Goal: Information Seeking & Learning: Learn about a topic

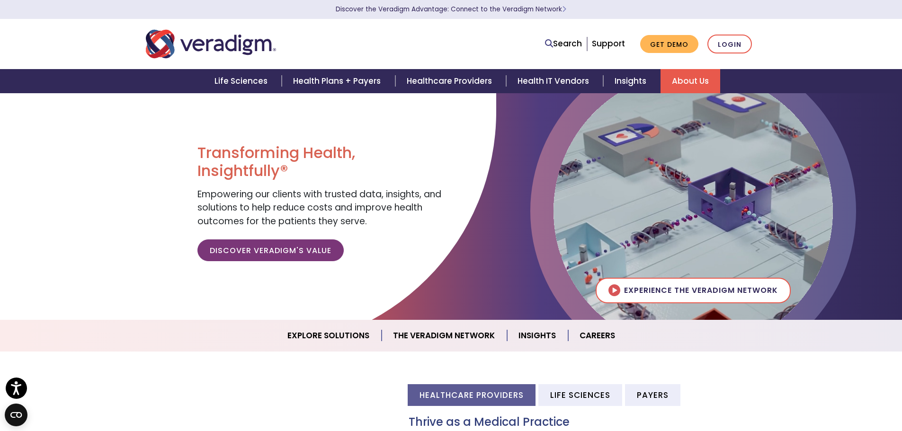
click at [681, 79] on link "About Us" at bounding box center [691, 81] width 60 height 24
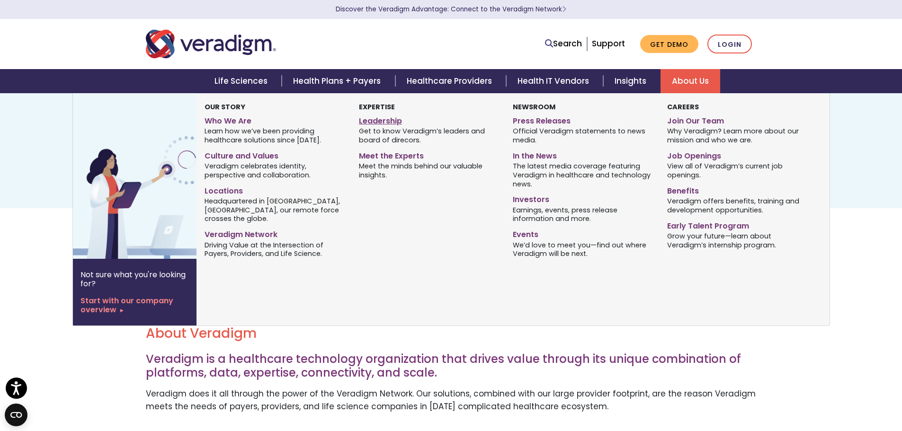
click at [378, 123] on link "Leadership" at bounding box center [429, 120] width 140 height 14
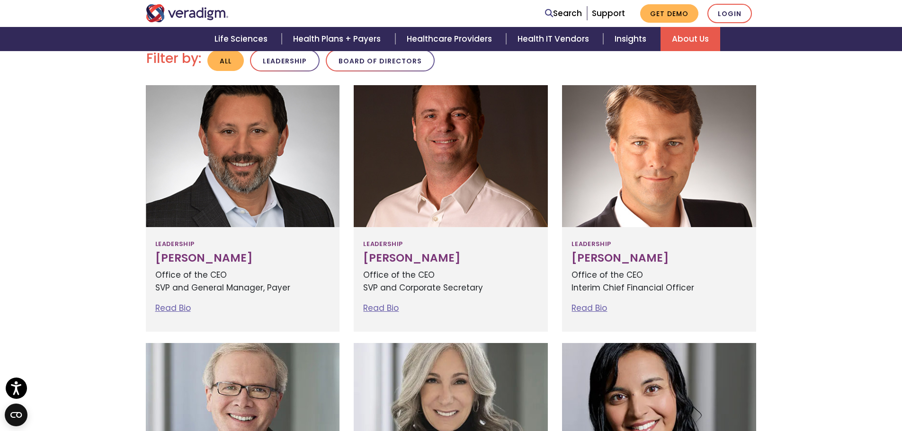
scroll to position [189, 0]
